Goal: Register for event/course

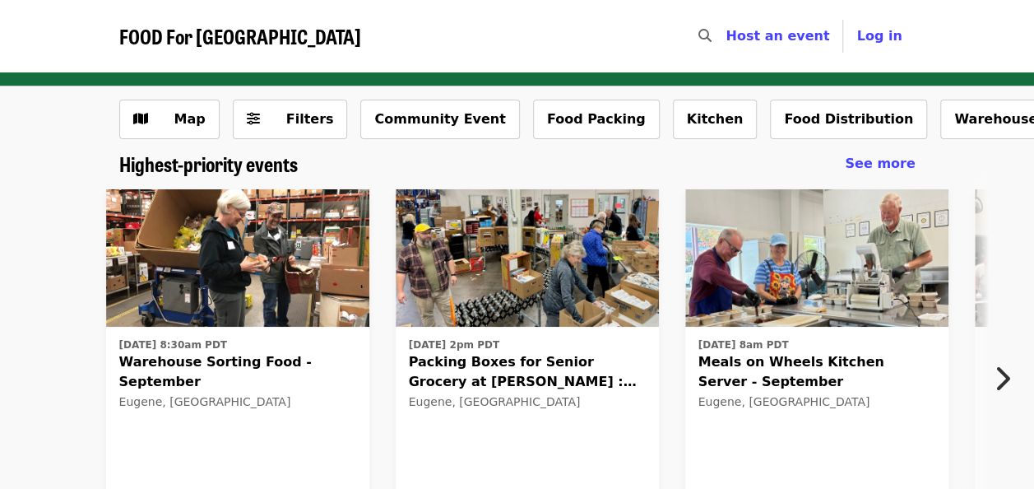
click at [248, 260] on img at bounding box center [237, 258] width 263 height 138
click at [503, 242] on img at bounding box center [527, 258] width 263 height 138
click at [1008, 375] on icon "chevron-right icon" at bounding box center [1002, 378] width 16 height 31
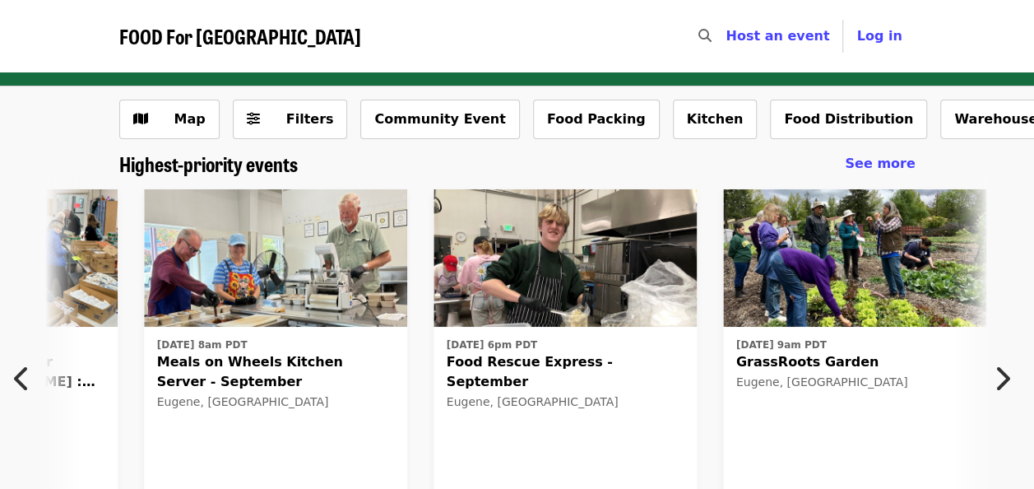
scroll to position [0, 596]
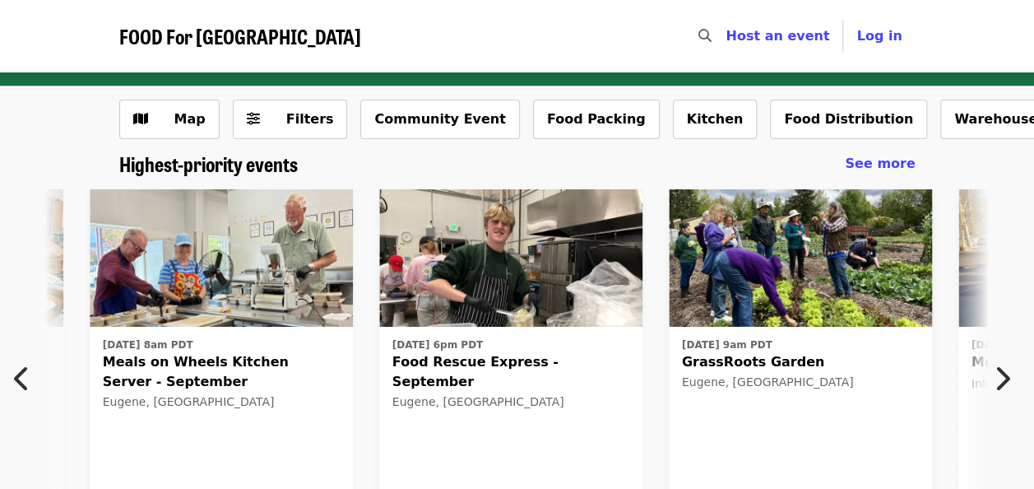
click at [1009, 375] on icon "chevron-right icon" at bounding box center [1002, 378] width 16 height 31
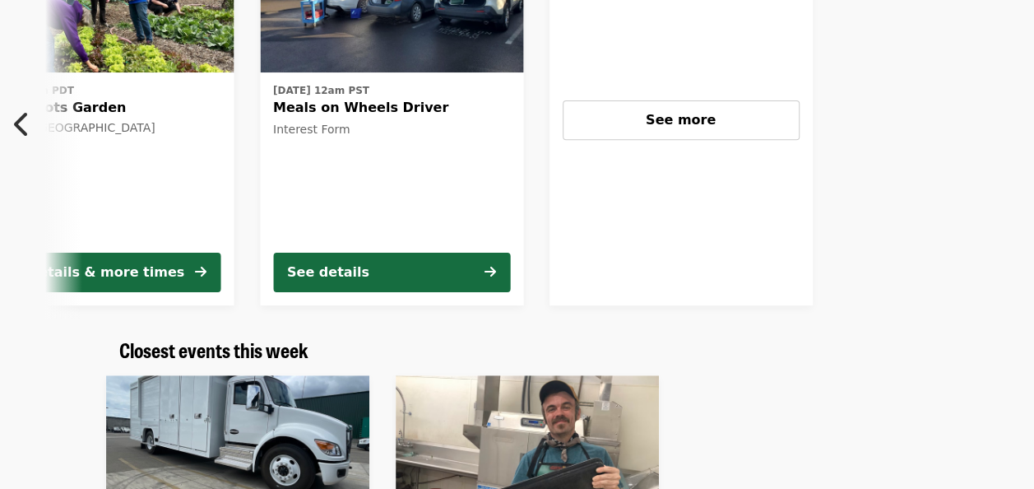
scroll to position [247, 0]
